Goal: Download file/media

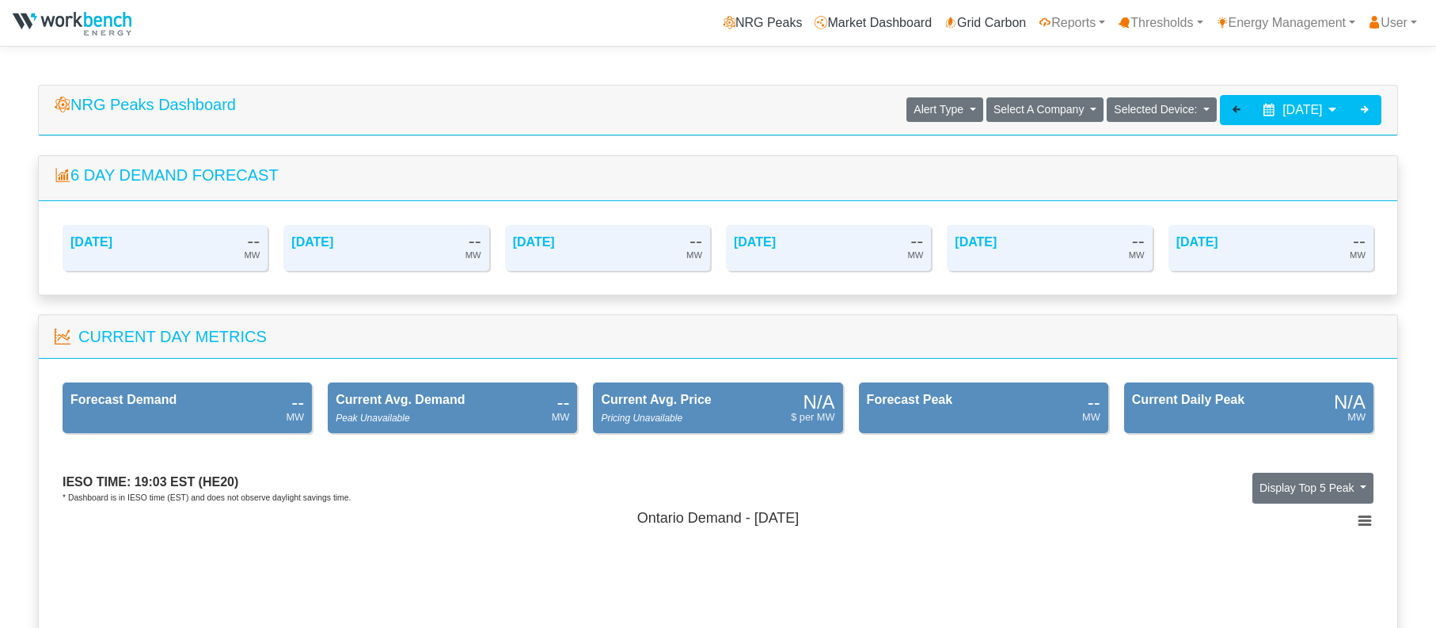
click at [1230, 109] on icon at bounding box center [1236, 109] width 13 height 13
click at [1220, 109] on div at bounding box center [1236, 110] width 33 height 30
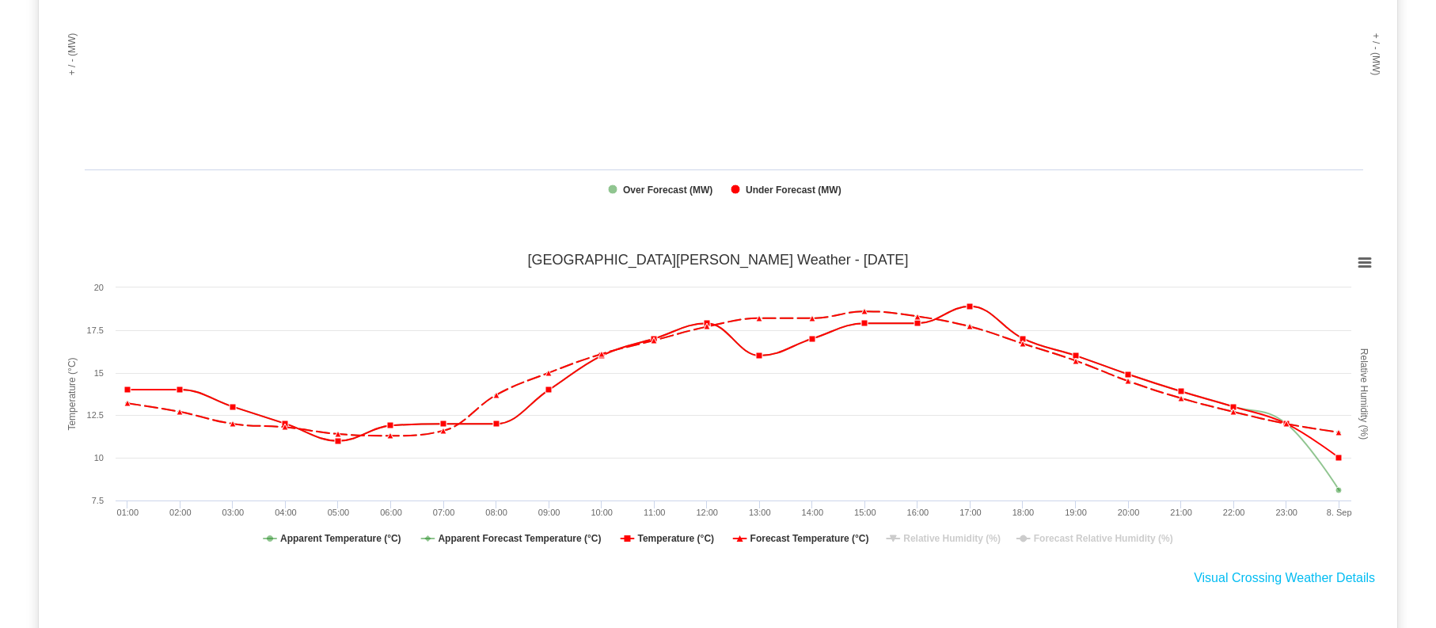
scroll to position [1267, 0]
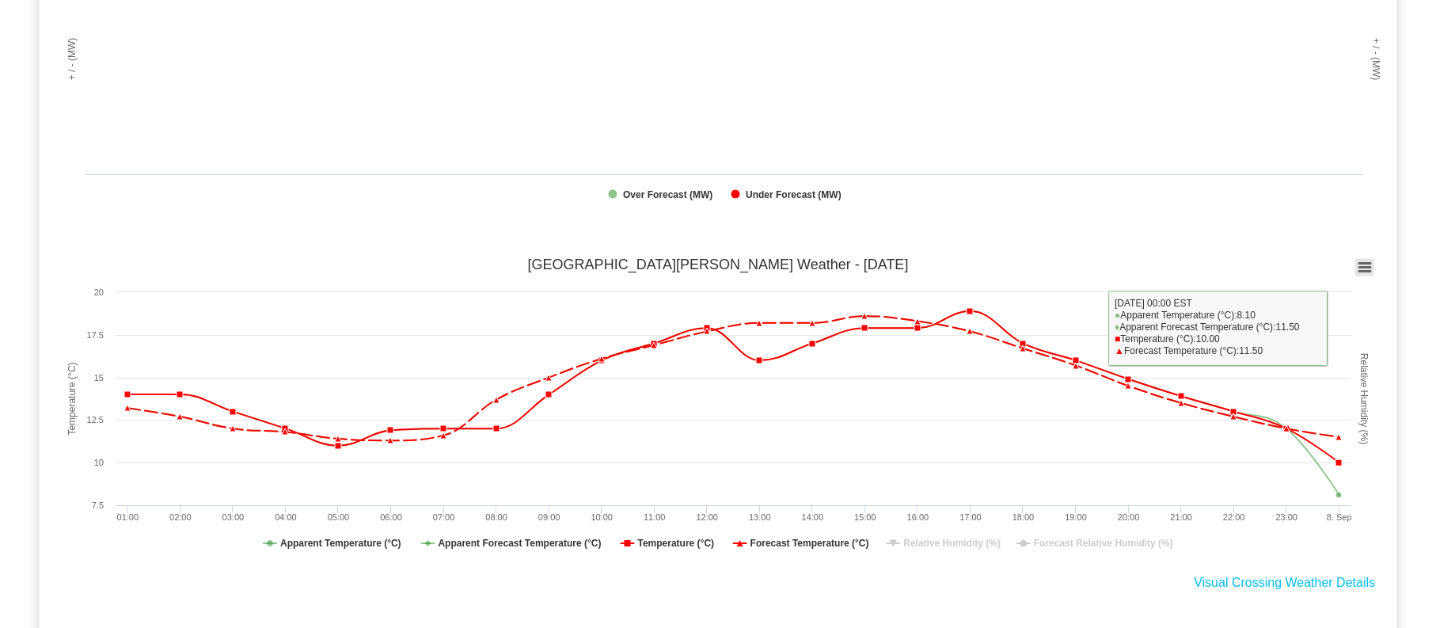
click at [1368, 268] on icon at bounding box center [1364, 268] width 11 height 8
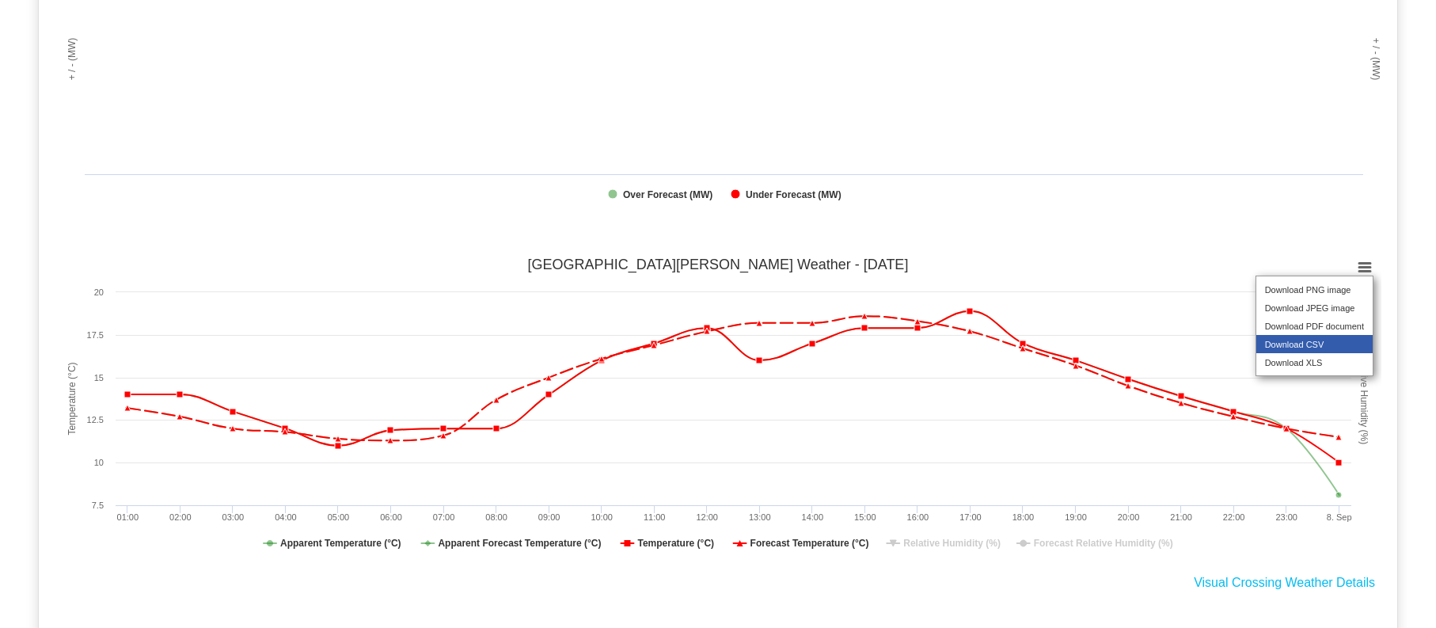
click at [1330, 353] on li "Download CSV" at bounding box center [1315, 344] width 116 height 18
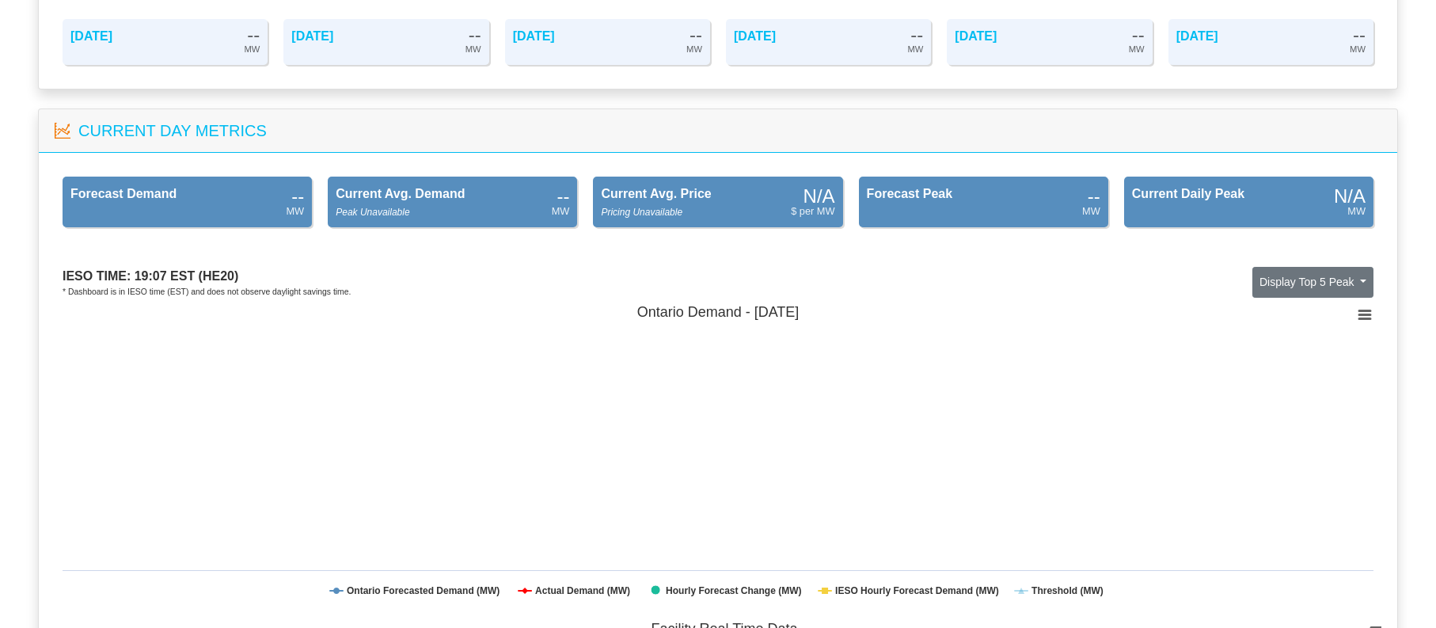
scroll to position [0, 0]
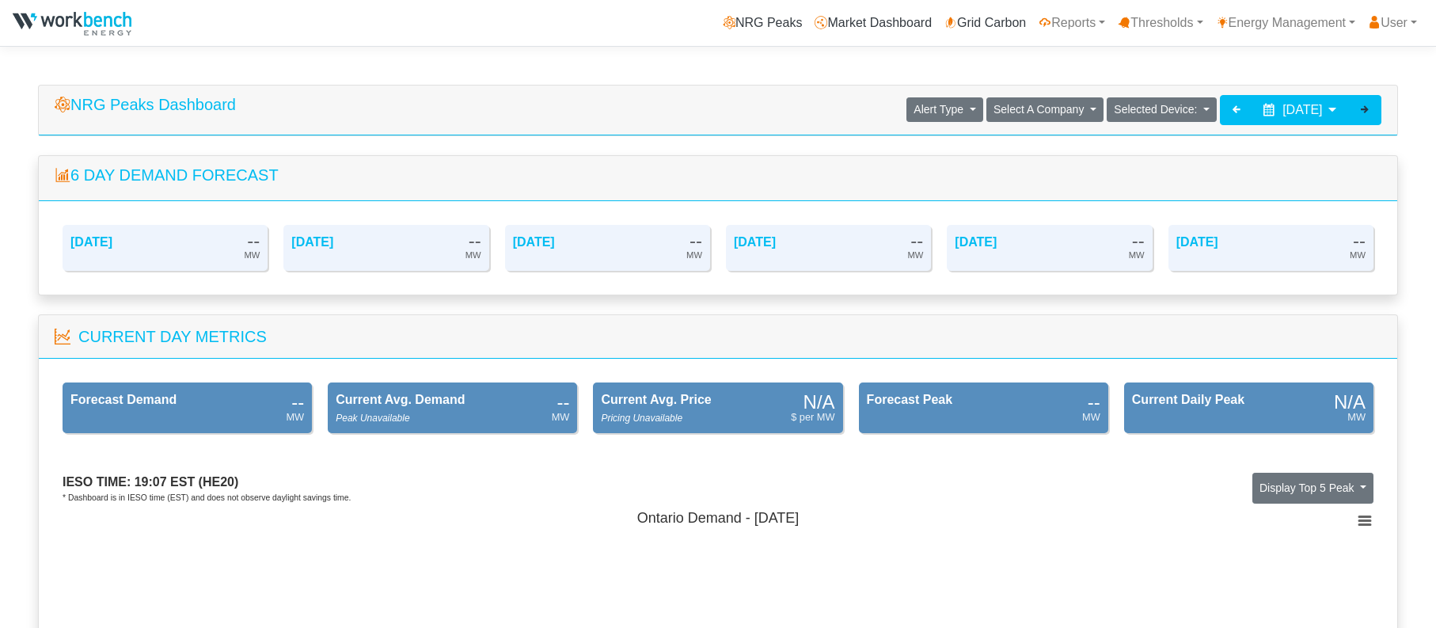
click at [1361, 105] on icon at bounding box center [1365, 109] width 13 height 13
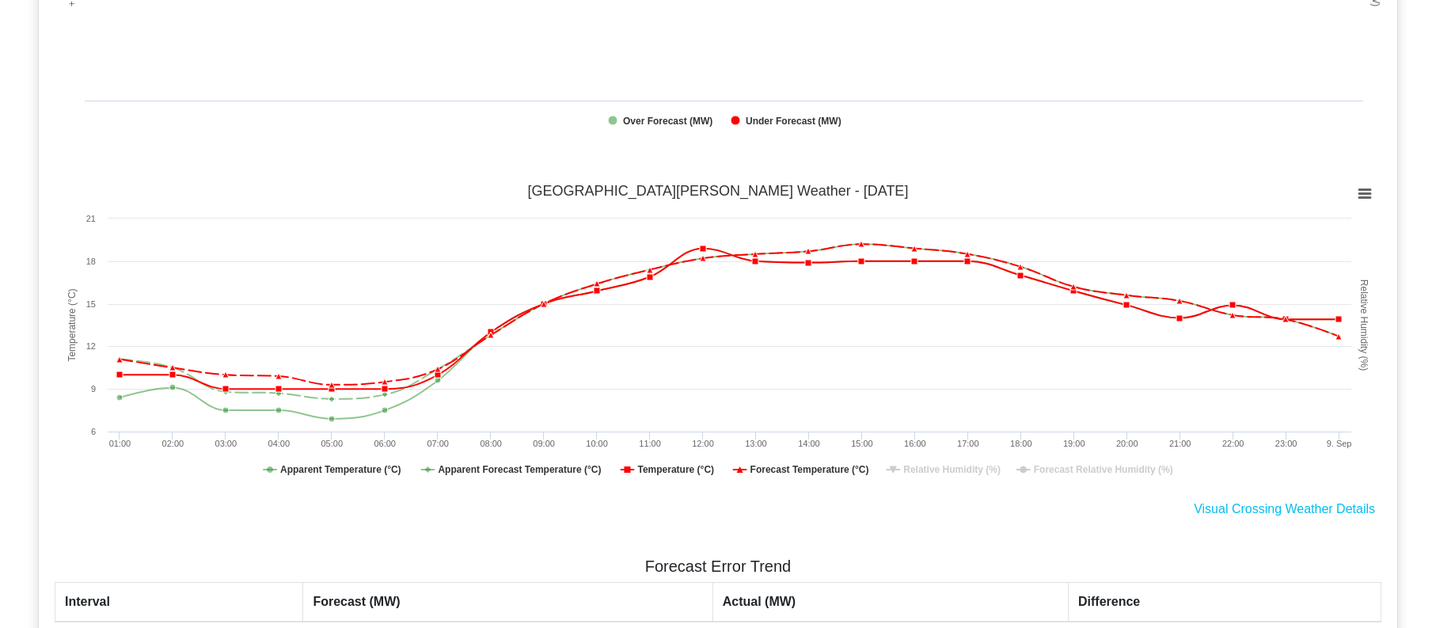
scroll to position [1346, 0]
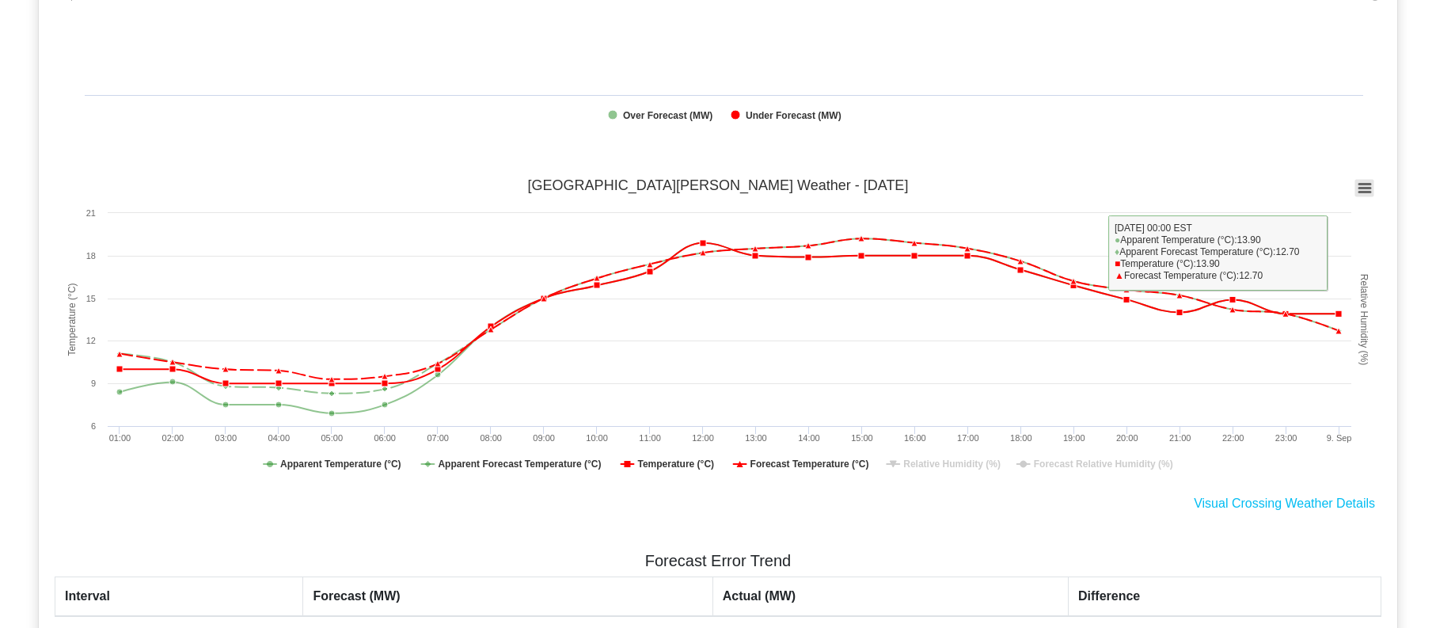
click at [1361, 190] on icon at bounding box center [1364, 188] width 11 height 8
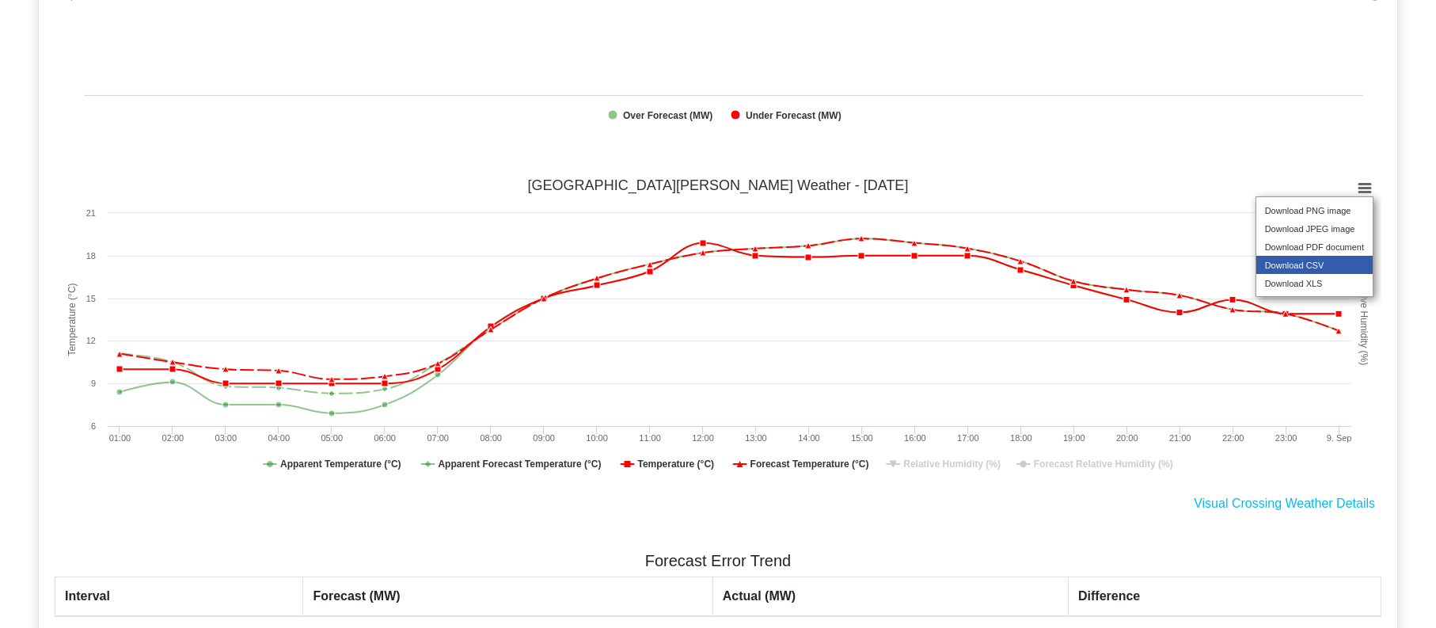
click at [1323, 274] on li "Download CSV" at bounding box center [1315, 265] width 116 height 18
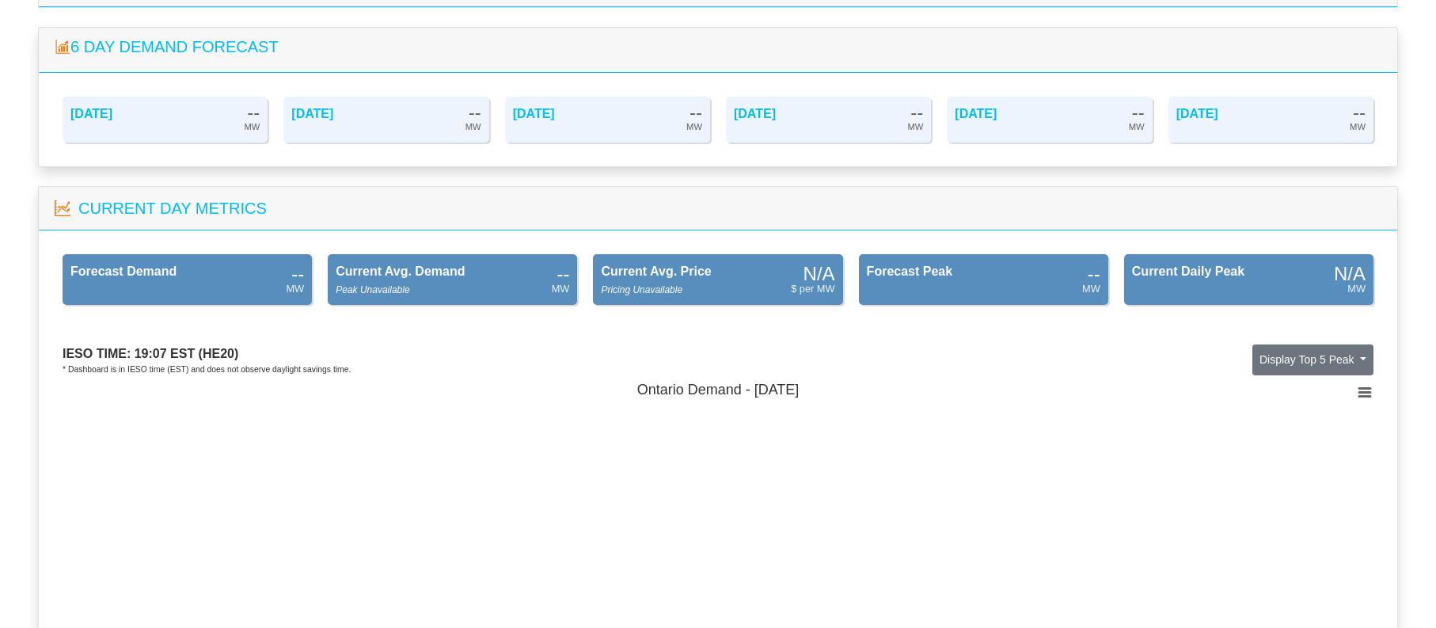
scroll to position [0, 0]
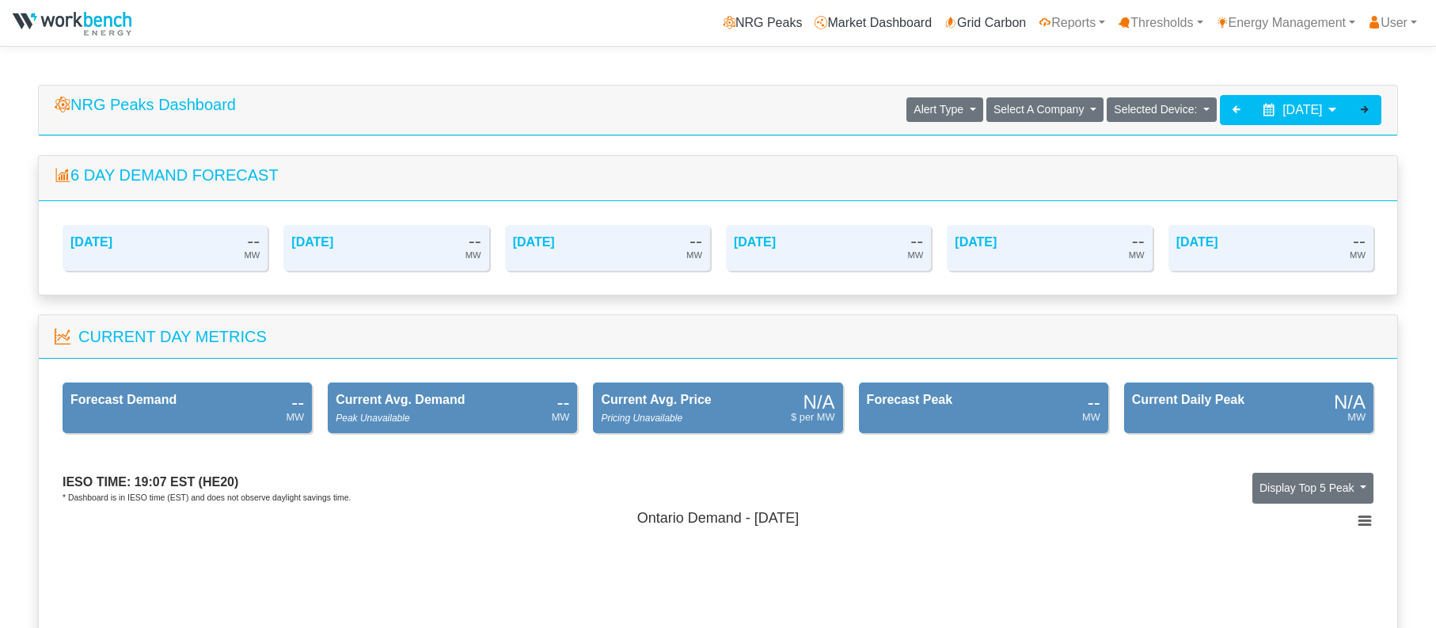
click at [1371, 112] on icon at bounding box center [1365, 109] width 13 height 13
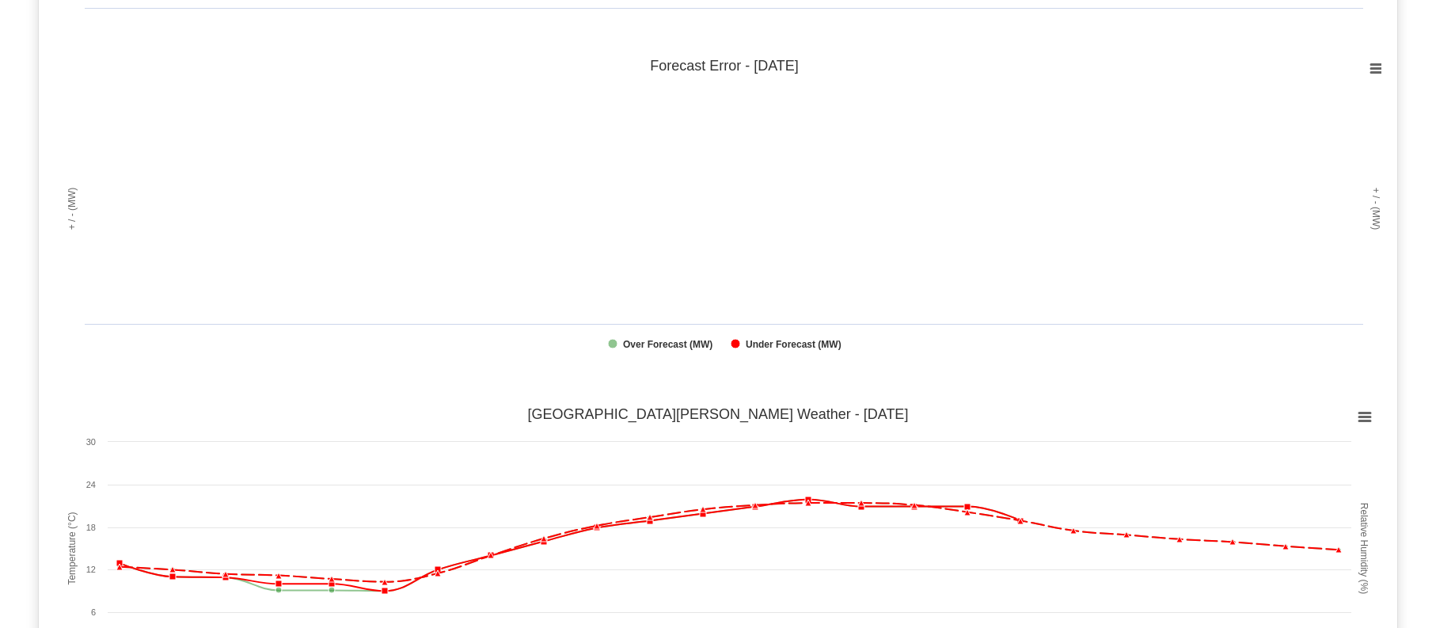
scroll to position [1346, 0]
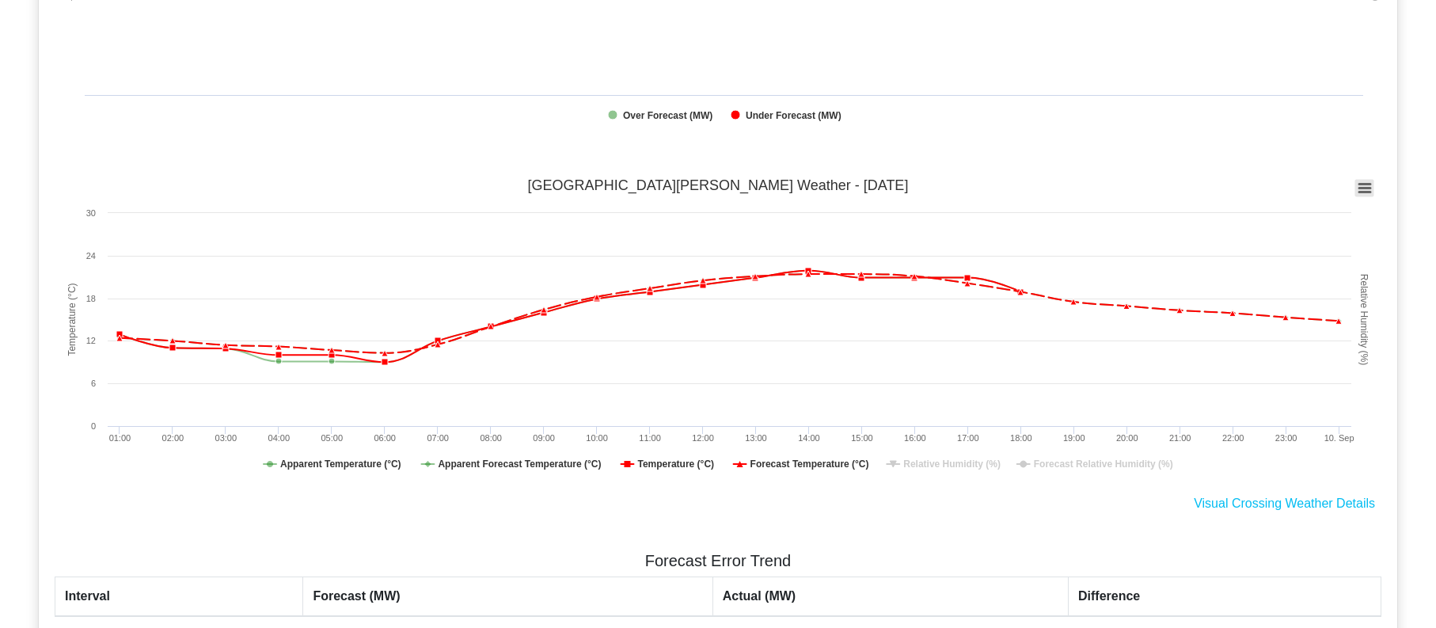
click at [1361, 185] on icon at bounding box center [1364, 188] width 11 height 8
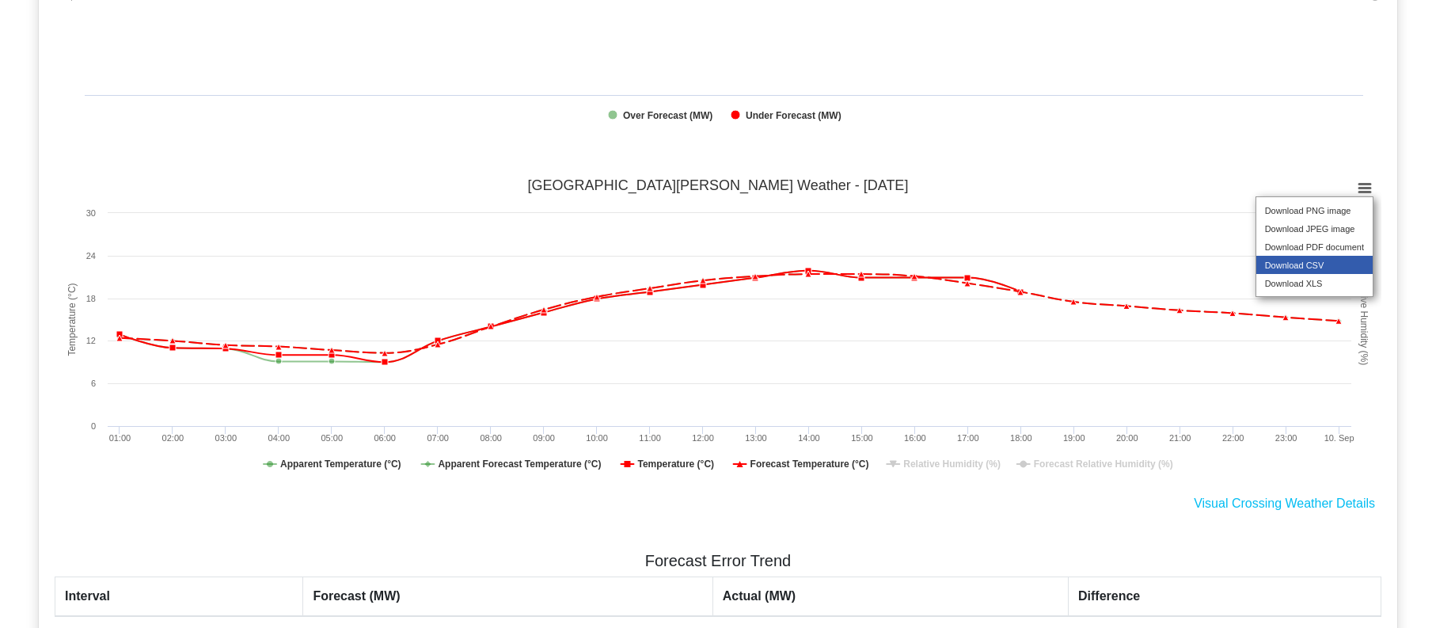
click at [1341, 274] on li "Download CSV" at bounding box center [1315, 265] width 116 height 18
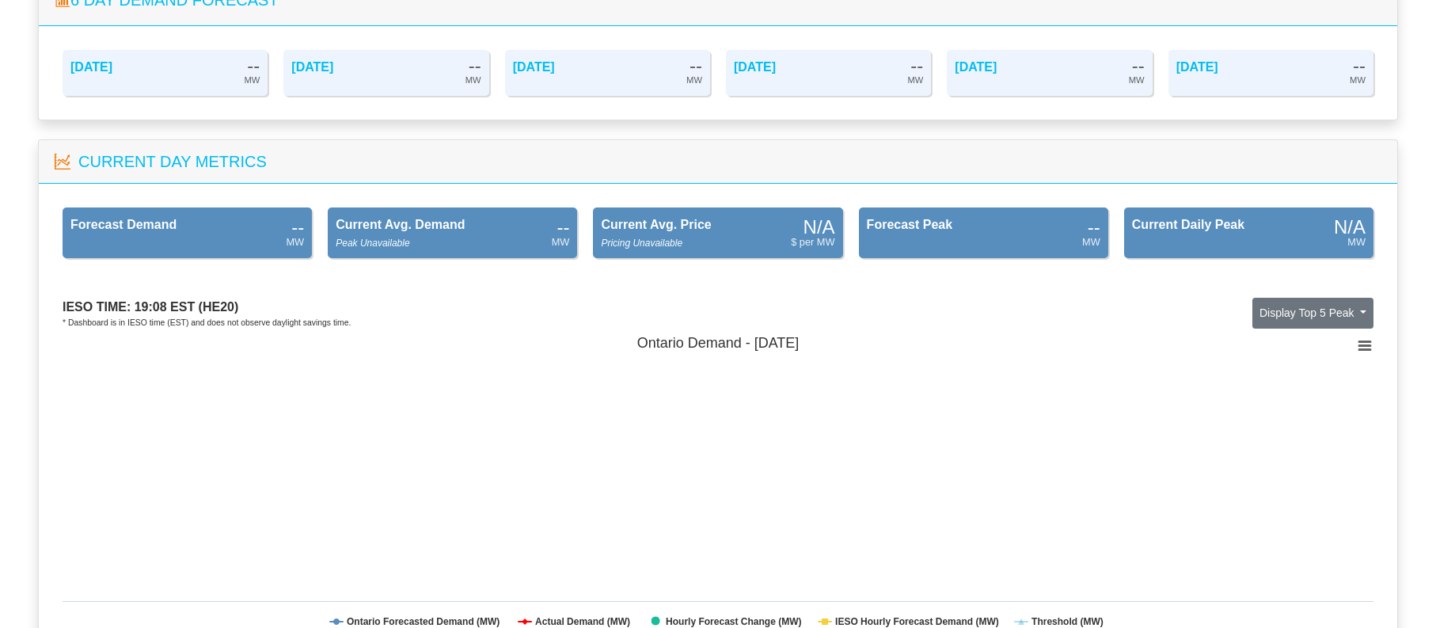
scroll to position [0, 0]
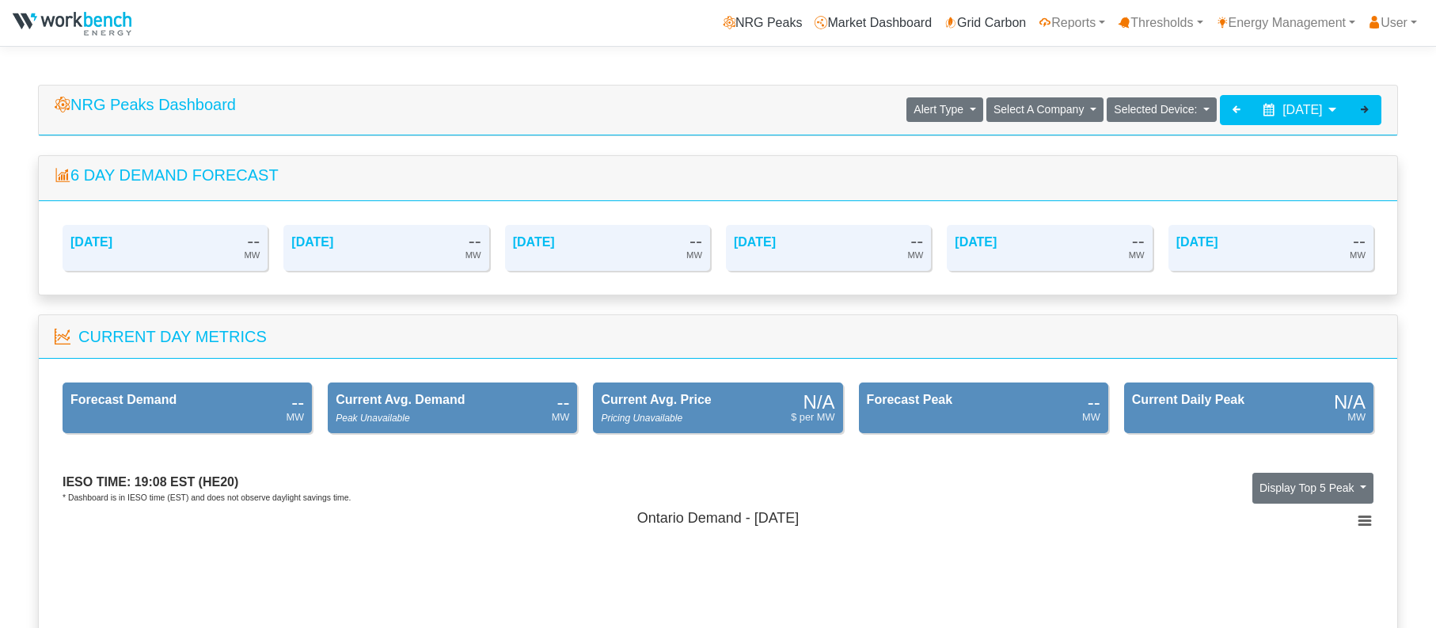
click at [1368, 109] on icon at bounding box center [1365, 109] width 13 height 13
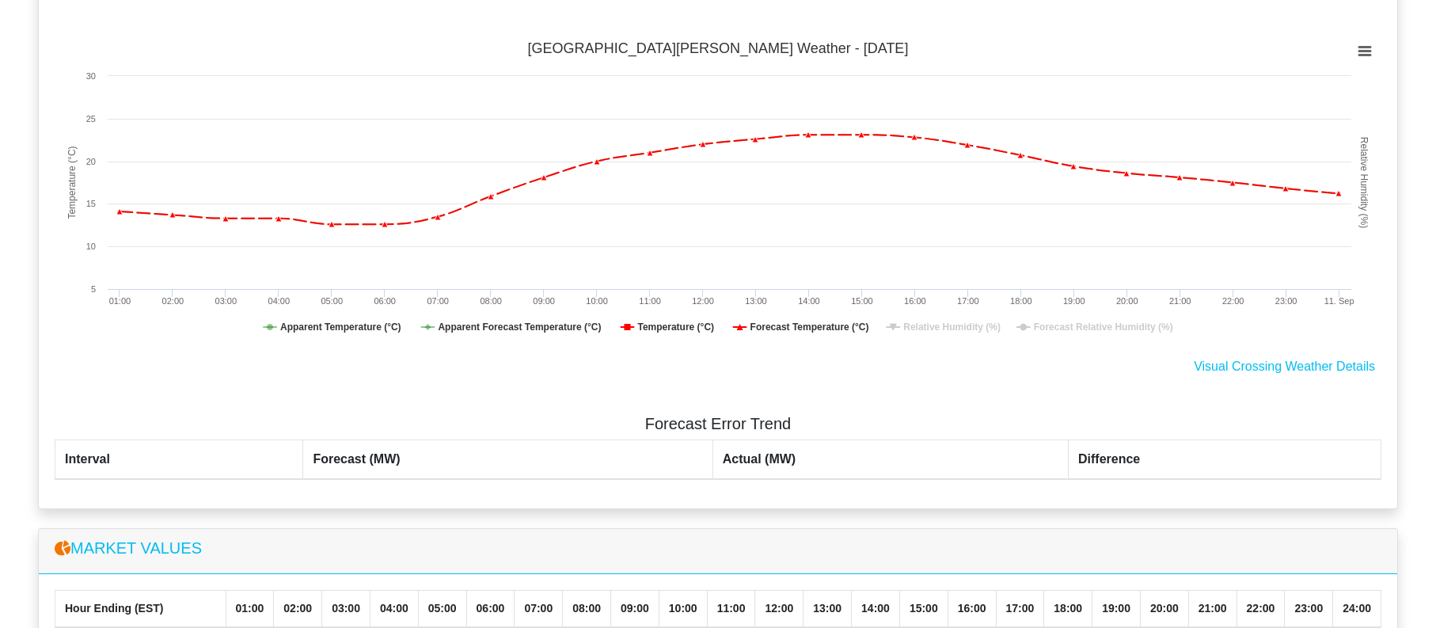
scroll to position [1504, 0]
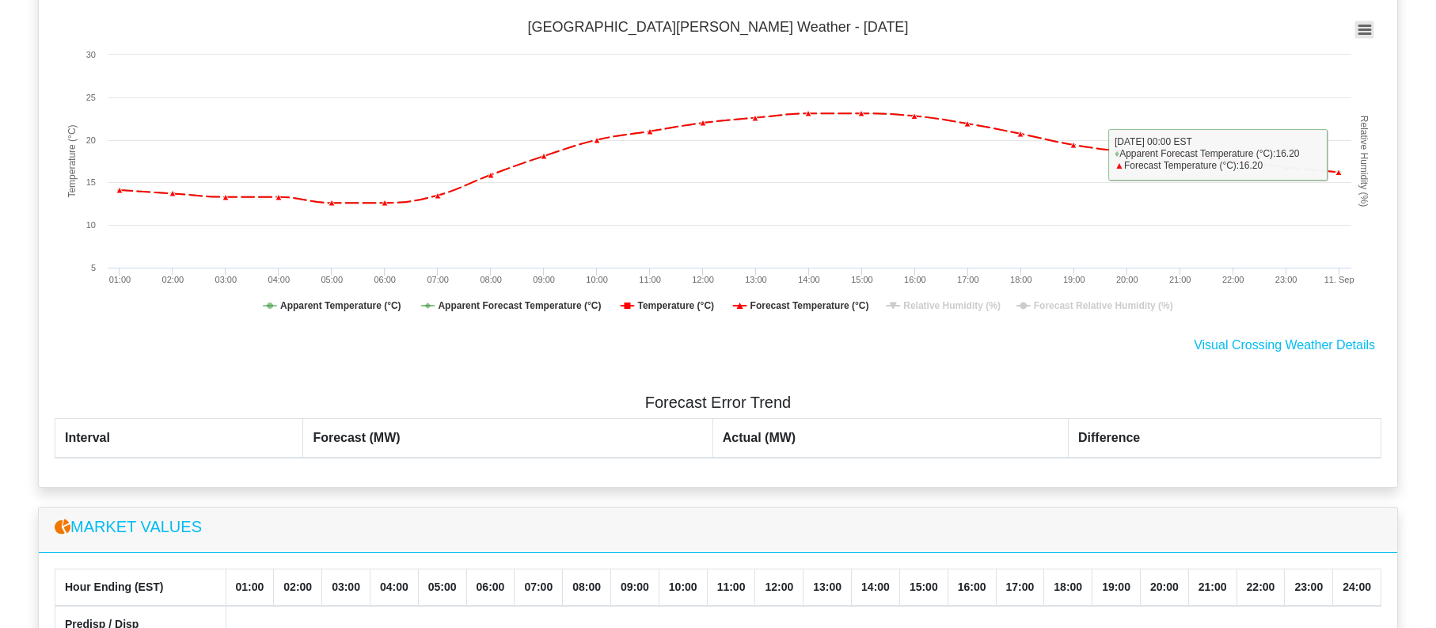
click at [1364, 32] on rect at bounding box center [1364, 29] width 19 height 17
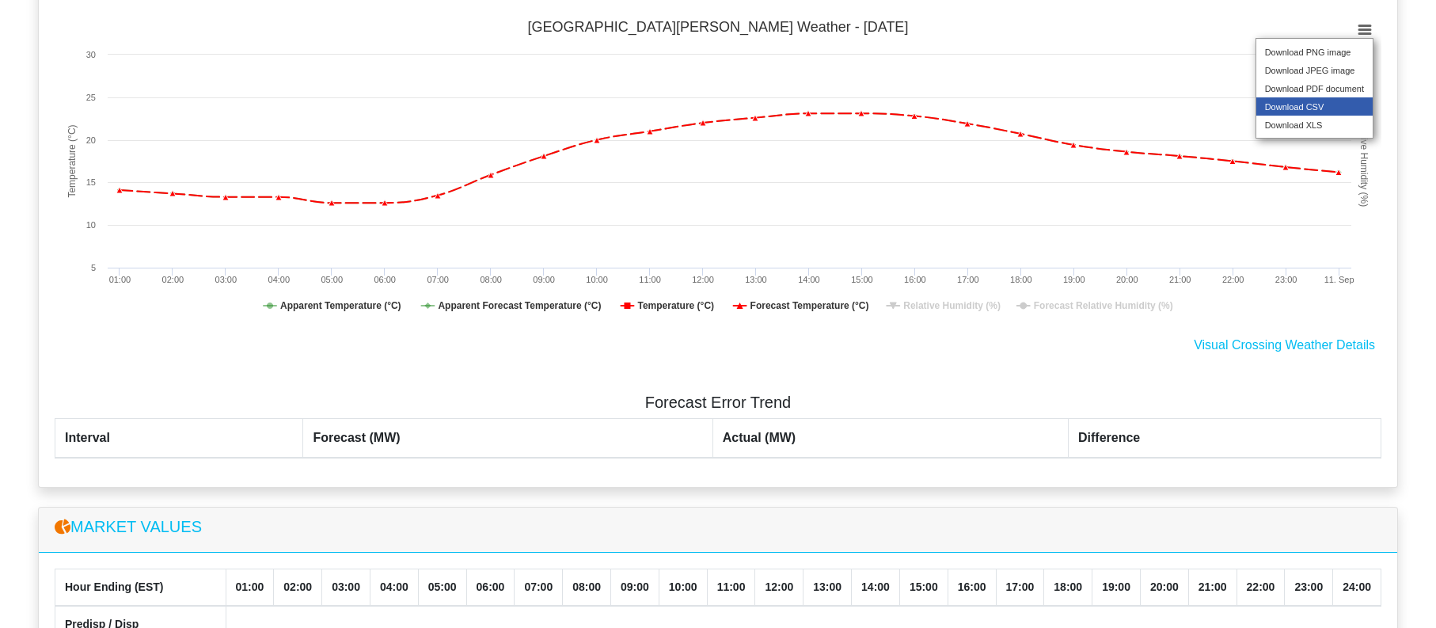
click at [1335, 116] on li "Download CSV" at bounding box center [1315, 106] width 116 height 18
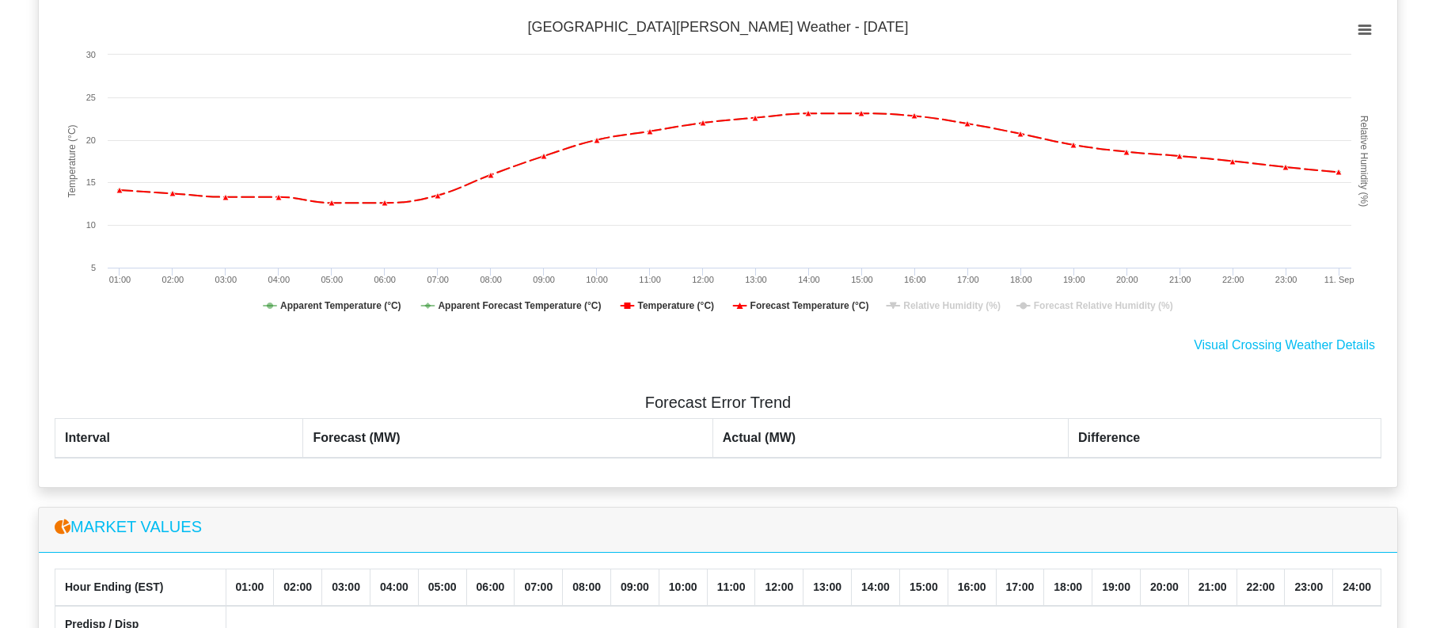
click at [25, 428] on div "NRG Peaks Dashboard Alert Type Load Battery Generation Select A Company Agnico …" at bounding box center [718, 256] width 1436 height 3352
